Goal: Task Accomplishment & Management: Complete application form

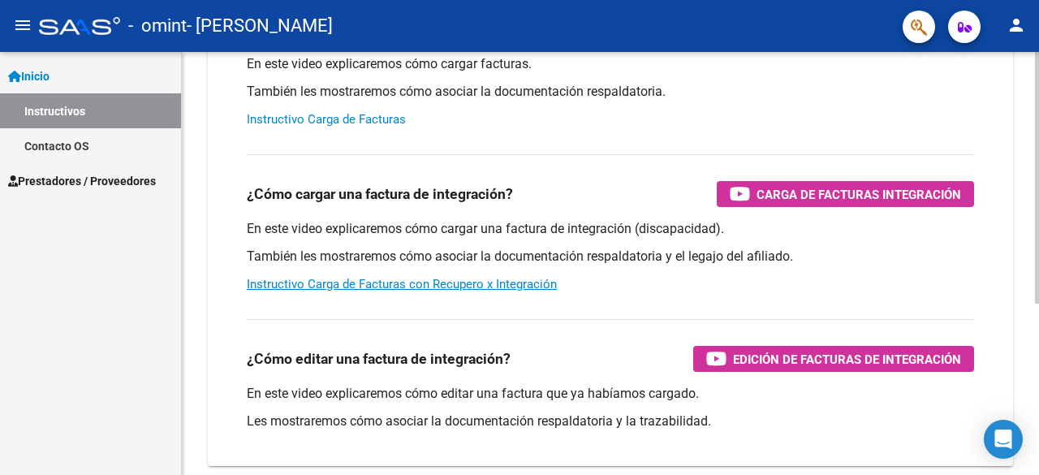
scroll to position [226, 0]
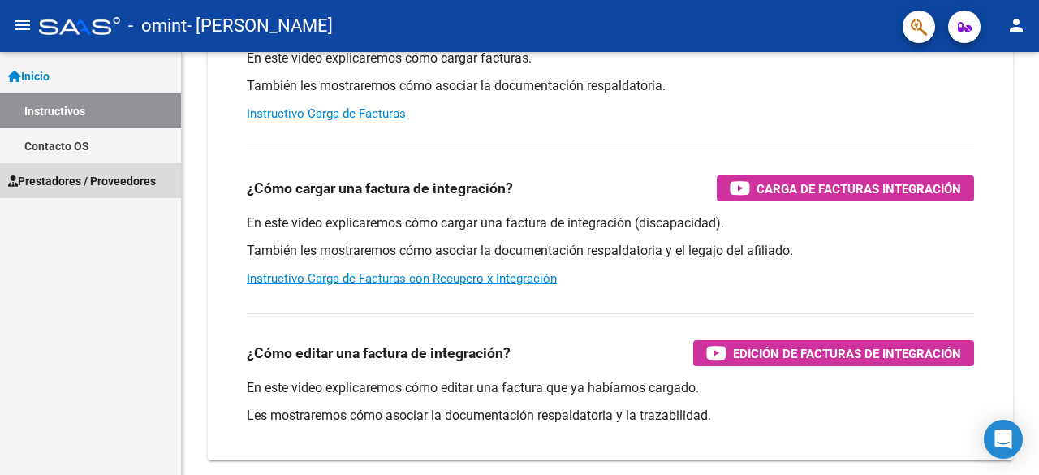
click at [84, 179] on span "Prestadores / Proveedores" at bounding box center [82, 181] width 148 height 18
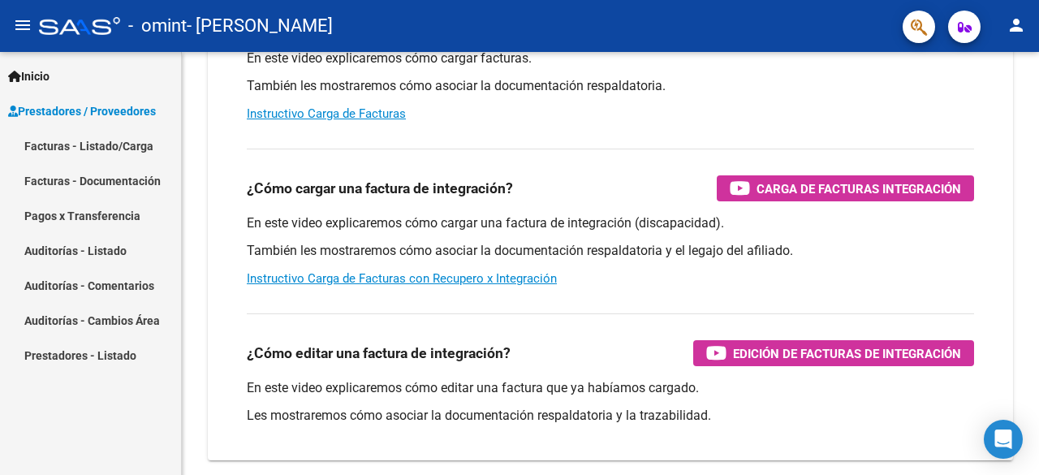
click at [121, 143] on link "Facturas - Listado/Carga" at bounding box center [90, 145] width 181 height 35
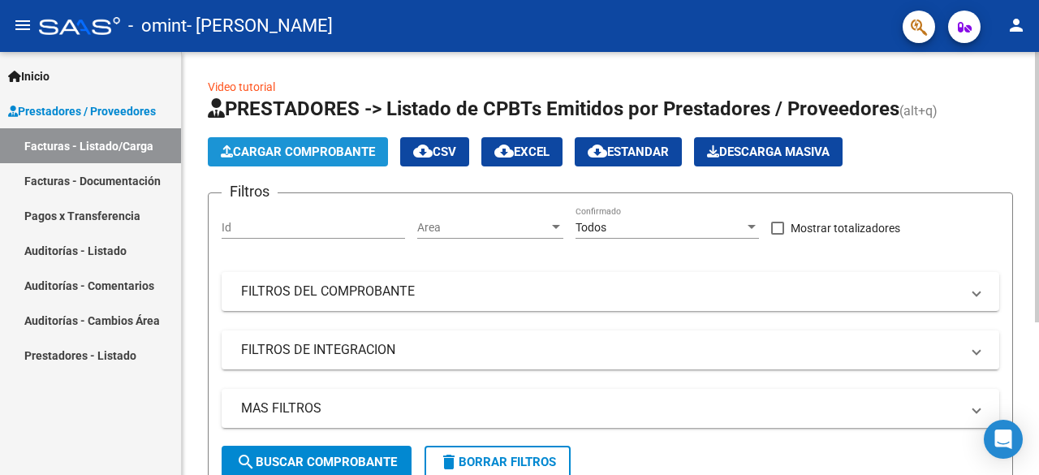
click at [328, 158] on button "Cargar Comprobante" at bounding box center [298, 151] width 180 height 29
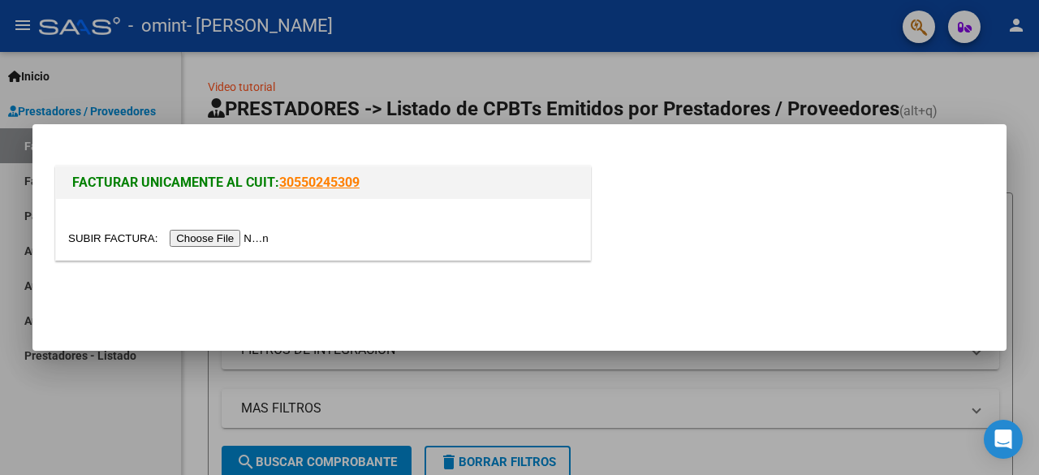
click at [256, 234] on input "file" at bounding box center [170, 238] width 205 height 17
click at [251, 244] on input "file" at bounding box center [170, 238] width 205 height 17
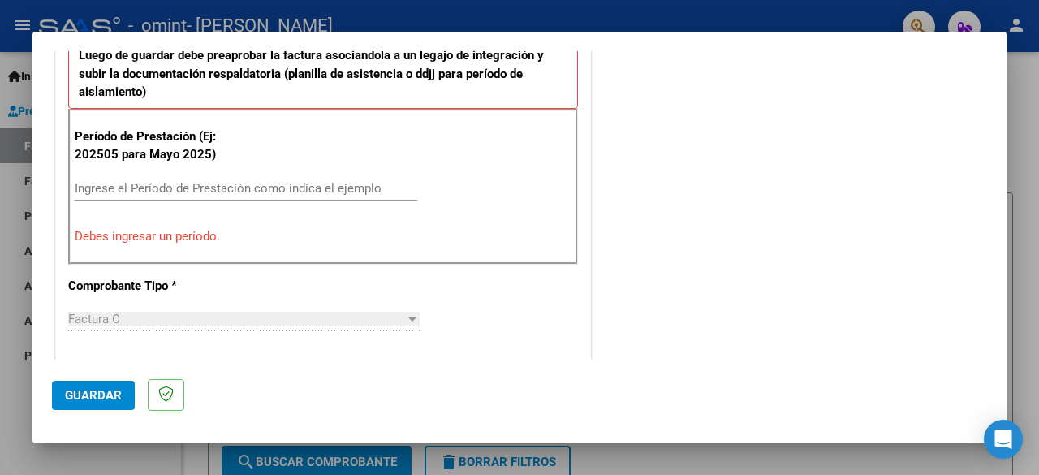
scroll to position [464, 0]
click at [174, 181] on input "Ingrese el Período de Prestación como indica el ejemplo" at bounding box center [246, 187] width 342 height 15
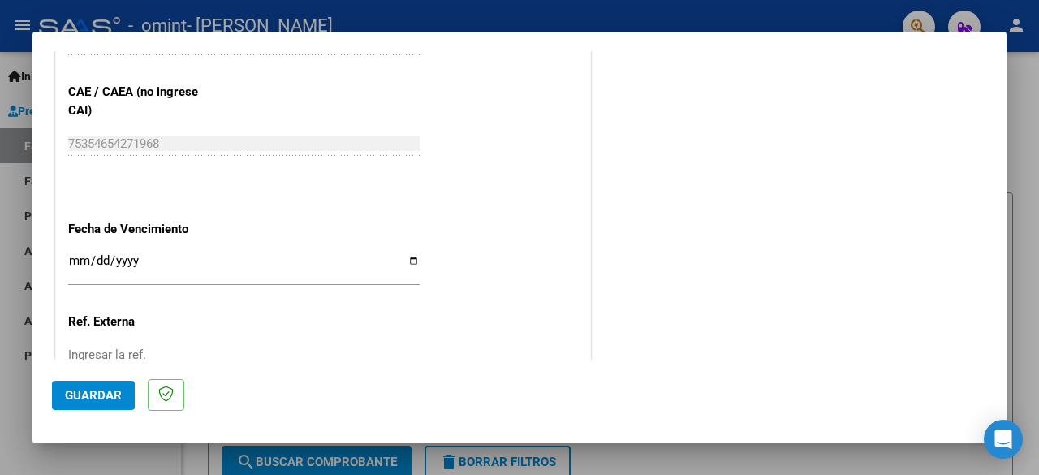
scroll to position [1036, 0]
type input "202508"
click at [138, 249] on div "Ingresar la fecha" at bounding box center [243, 266] width 351 height 35
click at [412, 256] on input "Ingresar la fecha" at bounding box center [243, 266] width 351 height 26
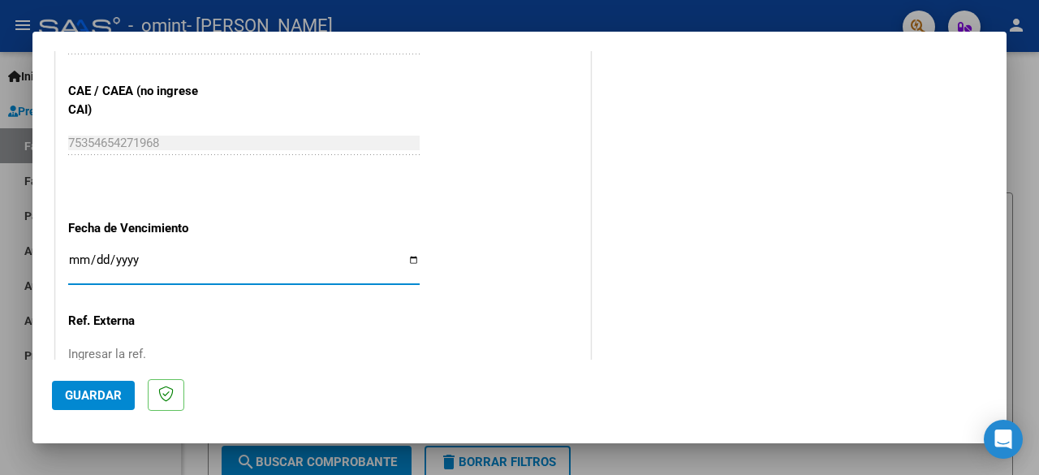
type input "[DATE]"
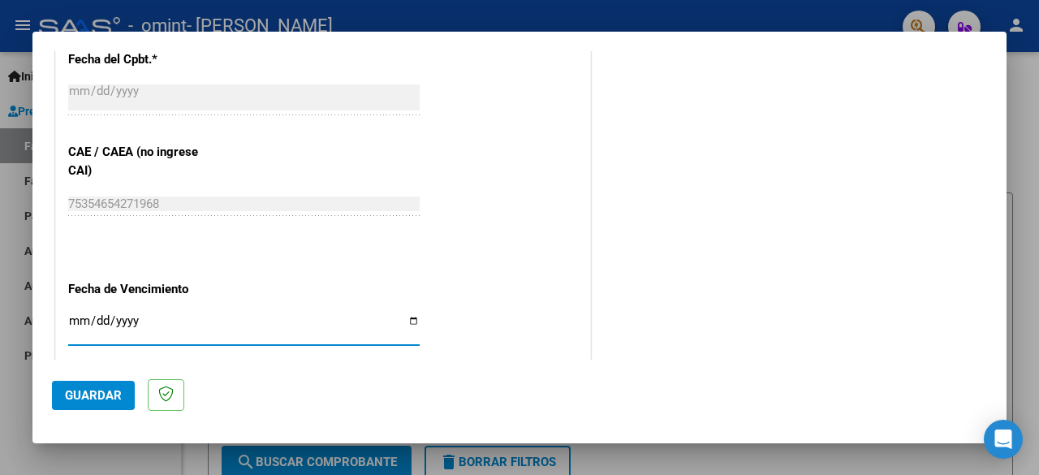
scroll to position [1152, 0]
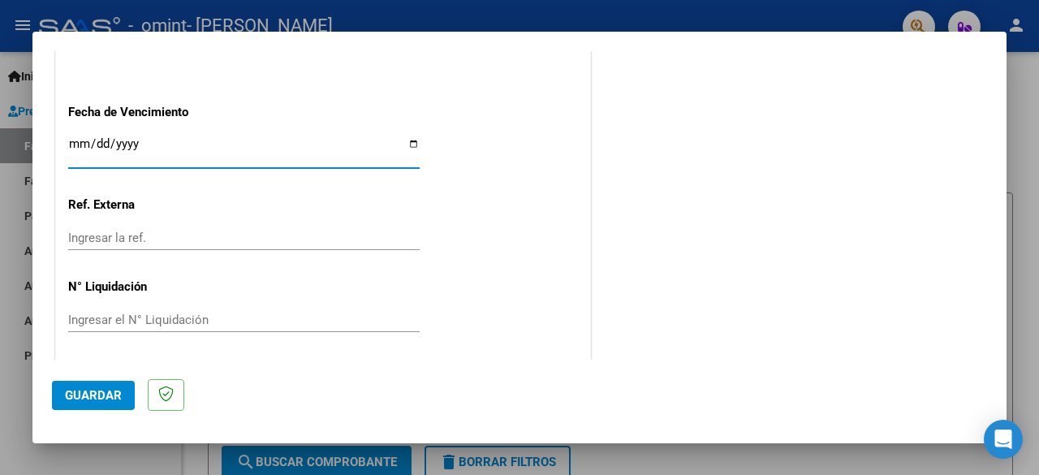
click at [100, 389] on span "Guardar" at bounding box center [93, 395] width 57 height 15
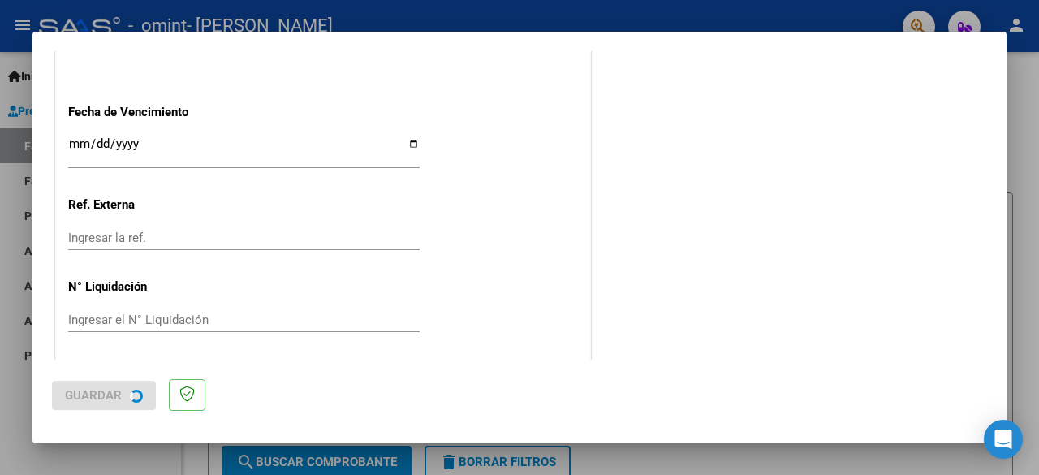
scroll to position [0, 0]
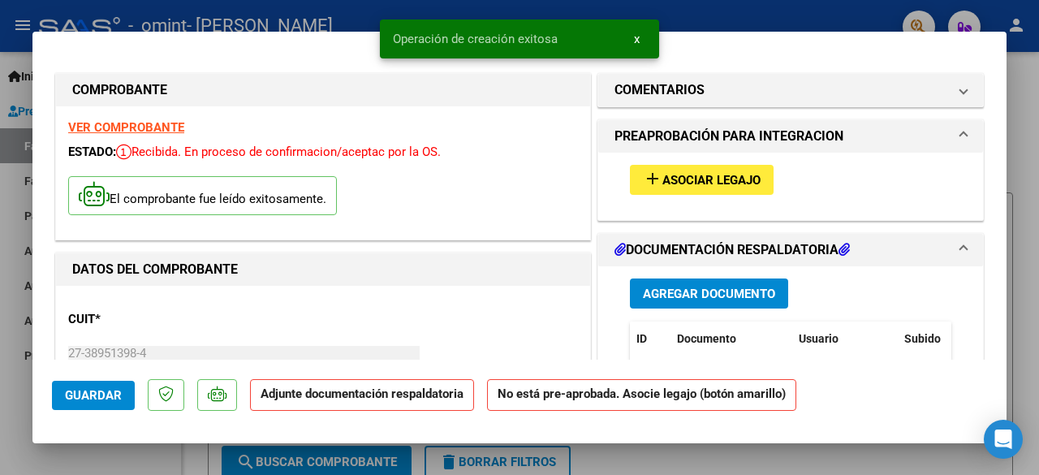
click at [638, 38] on span "x" at bounding box center [637, 39] width 6 height 15
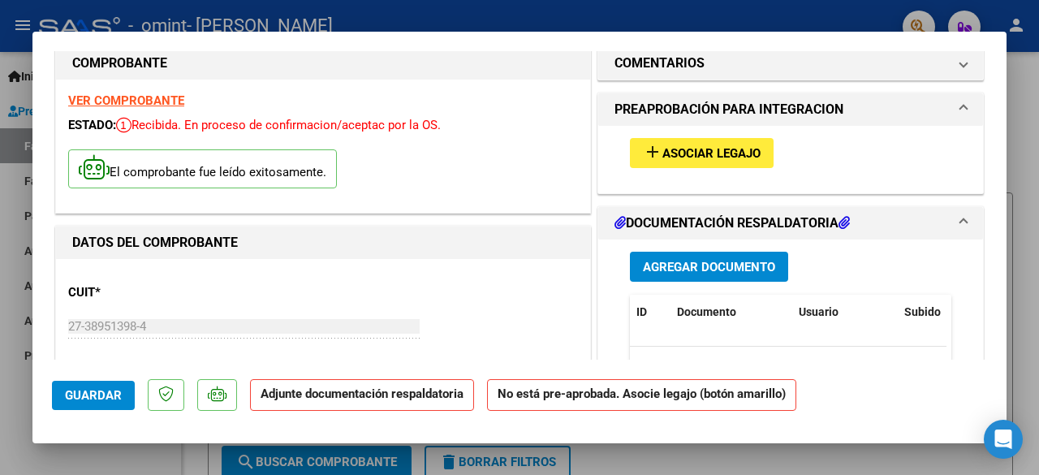
scroll to position [28, 0]
click at [673, 155] on span "Asociar Legajo" at bounding box center [711, 152] width 98 height 15
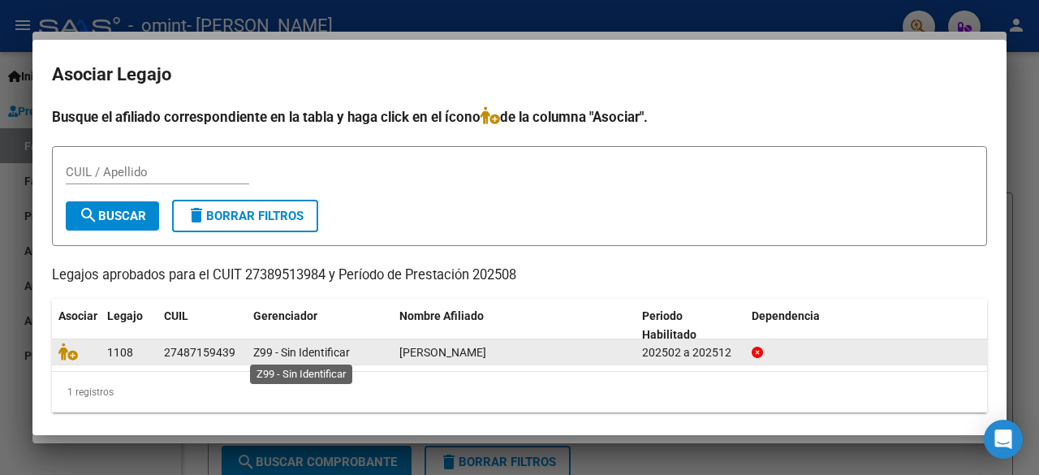
click at [282, 351] on span "Z99 - Sin Identificar" at bounding box center [301, 352] width 97 height 13
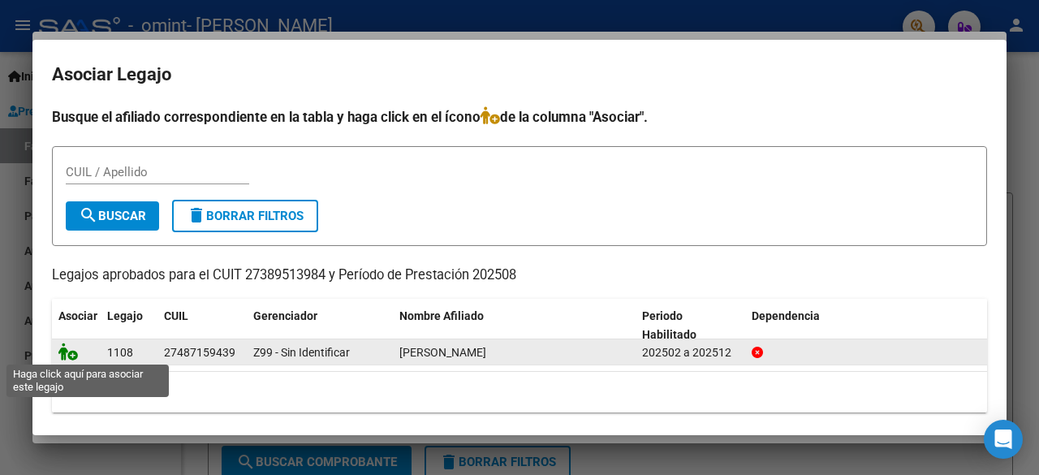
click at [73, 351] on icon at bounding box center [67, 351] width 19 height 18
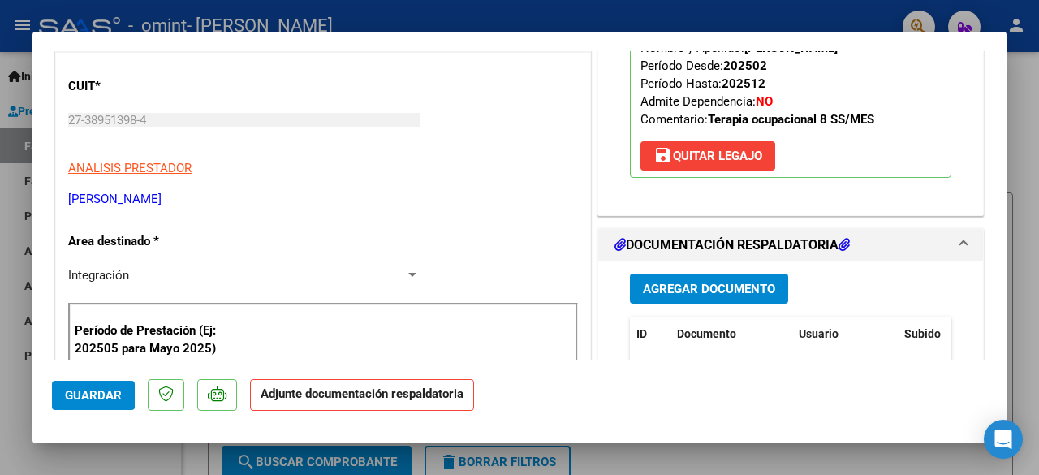
scroll to position [249, 0]
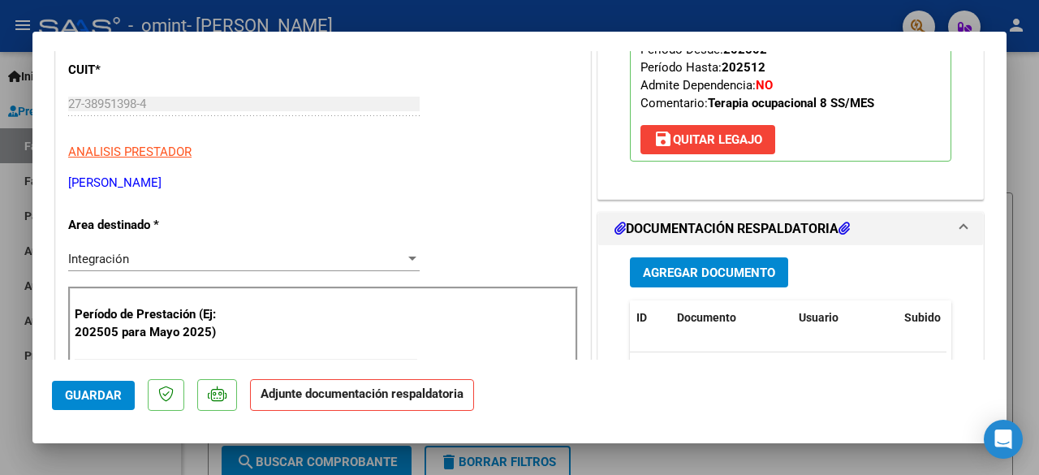
click at [704, 277] on button "Agregar Documento" at bounding box center [709, 272] width 158 height 30
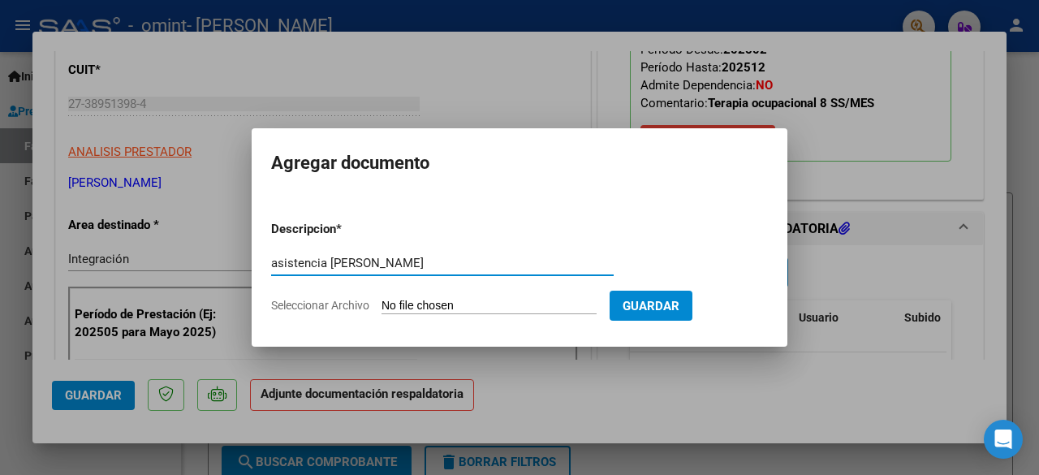
type input "asistencia [PERSON_NAME]"
click at [542, 296] on form "Descripcion * asistencia [PERSON_NAME] Escriba aquí una descripcion Seleccionar…" at bounding box center [519, 267] width 497 height 118
click at [415, 295] on form "Descripcion * asistencia [PERSON_NAME] Escriba aquí una descripcion Seleccionar…" at bounding box center [519, 267] width 497 height 118
click at [431, 301] on input "Seleccionar Archivo" at bounding box center [488, 306] width 215 height 15
type input "C:\fakepath\[PERSON_NAME].pdf"
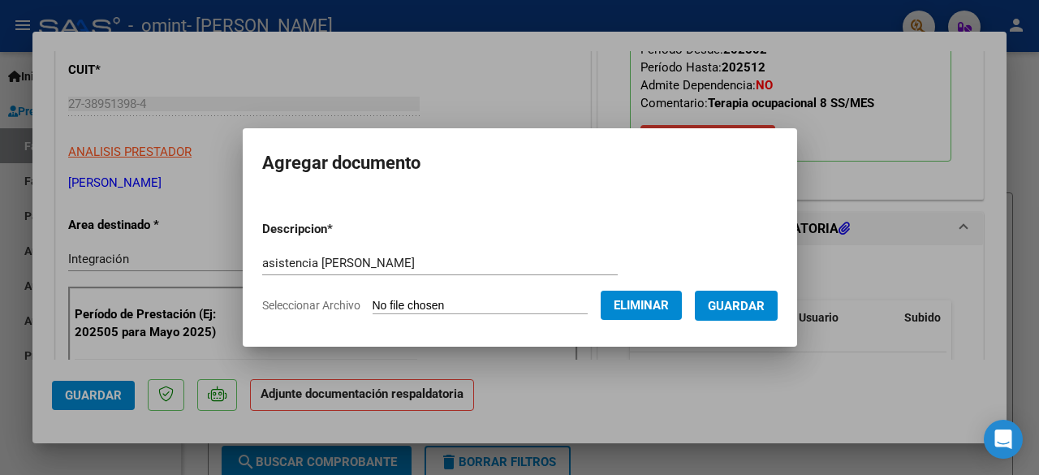
click at [741, 311] on span "Guardar" at bounding box center [735, 306] width 57 height 15
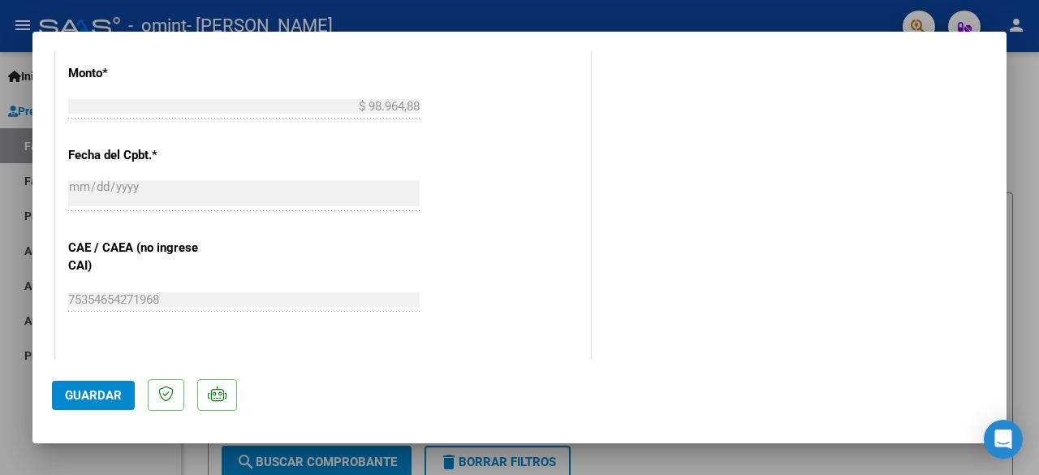
scroll to position [1159, 0]
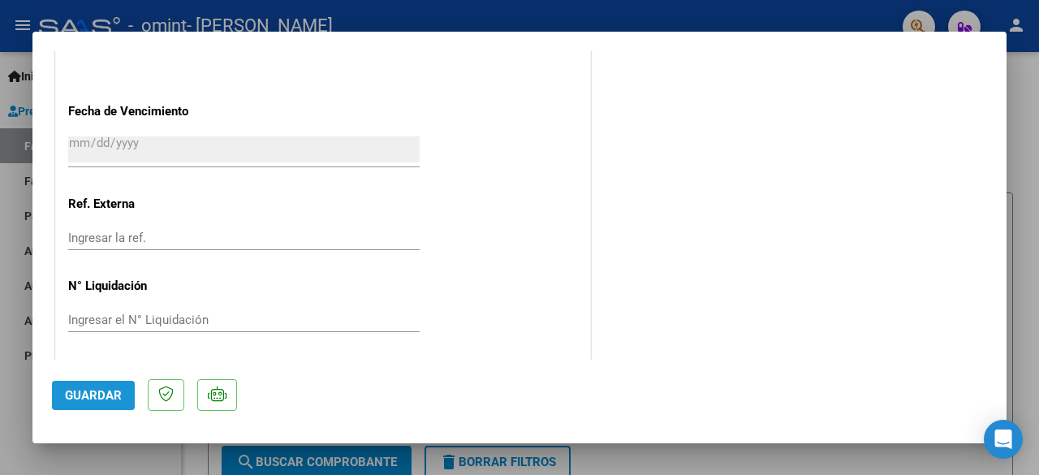
click at [91, 402] on button "Guardar" at bounding box center [93, 395] width 83 height 29
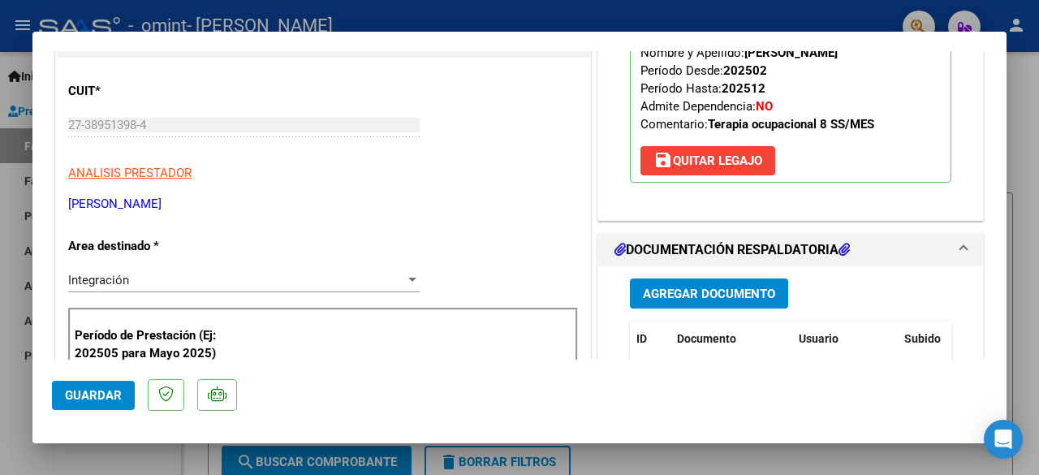
scroll to position [229, 0]
click at [1014, 126] on div at bounding box center [519, 237] width 1039 height 475
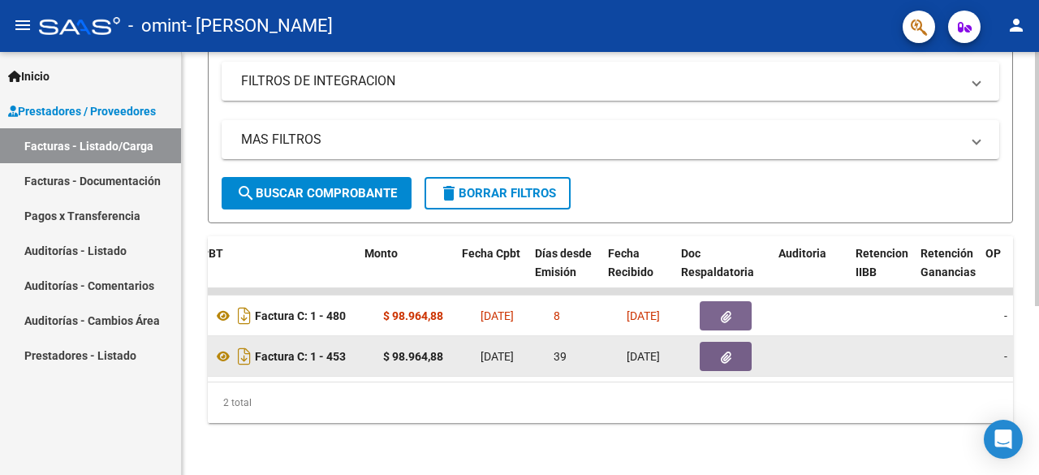
scroll to position [0, 591]
